Goal: Navigation & Orientation: Find specific page/section

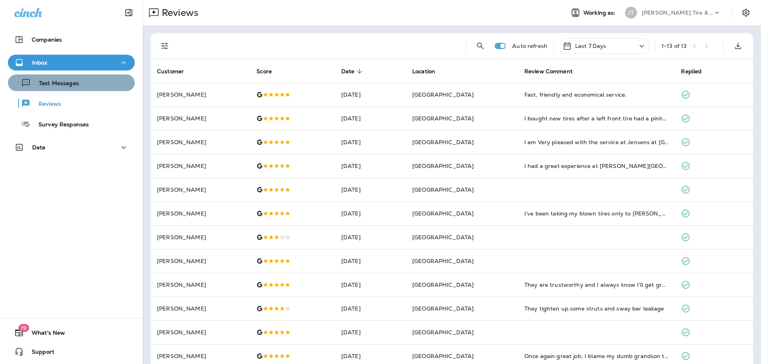
click at [65, 82] on p "Text Messages" at bounding box center [55, 84] width 48 height 8
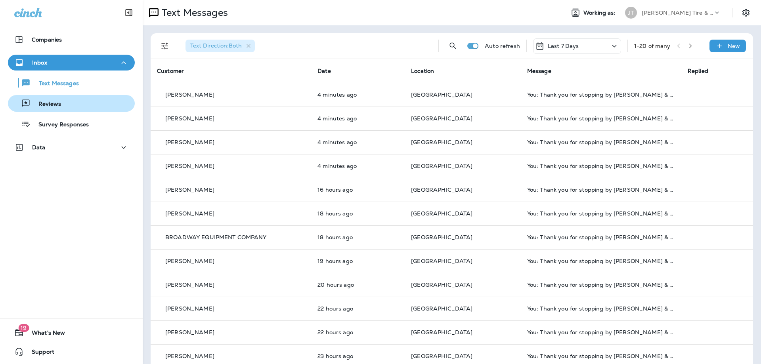
click at [75, 98] on div "Reviews" at bounding box center [71, 104] width 120 height 12
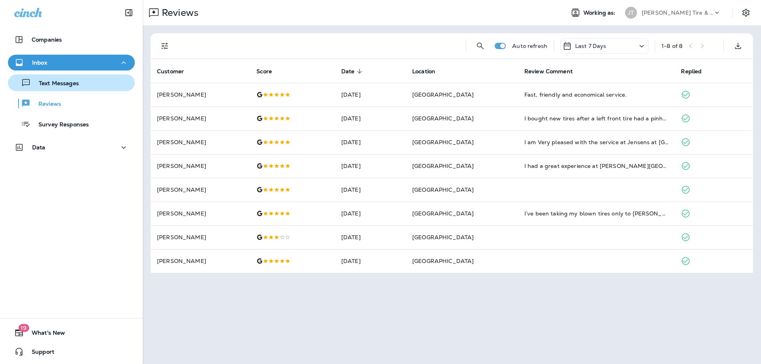
click at [78, 80] on p "Text Messages" at bounding box center [55, 84] width 48 height 8
